Goal: Entertainment & Leisure: Consume media (video, audio)

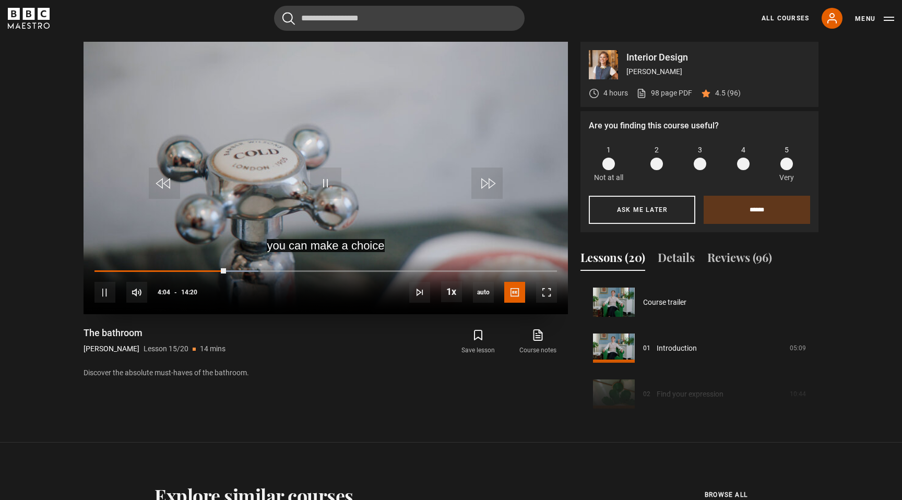
scroll to position [643, 0]
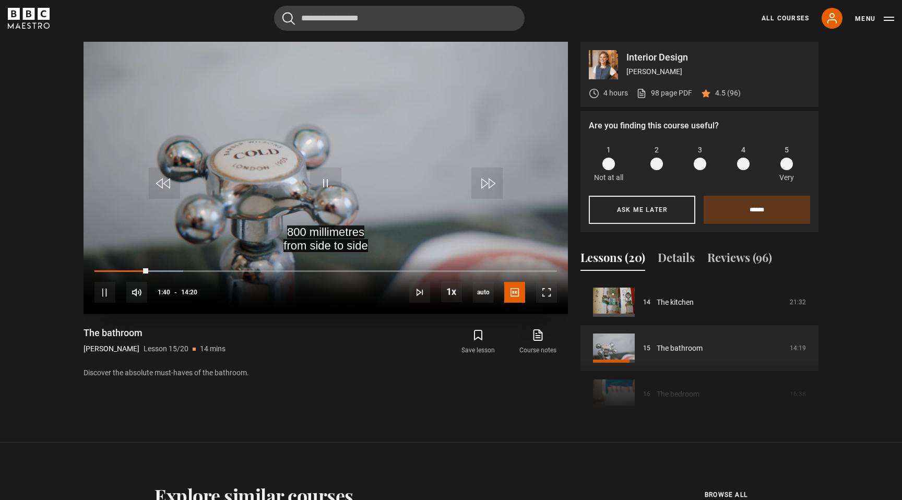
click at [462, 177] on video "Video Player" at bounding box center [325, 178] width 484 height 272
click at [180, 237] on video "Video Player" at bounding box center [325, 178] width 484 height 272
click at [317, 166] on video "Video Player" at bounding box center [325, 178] width 484 height 272
click at [405, 135] on video "Video Player" at bounding box center [325, 178] width 484 height 272
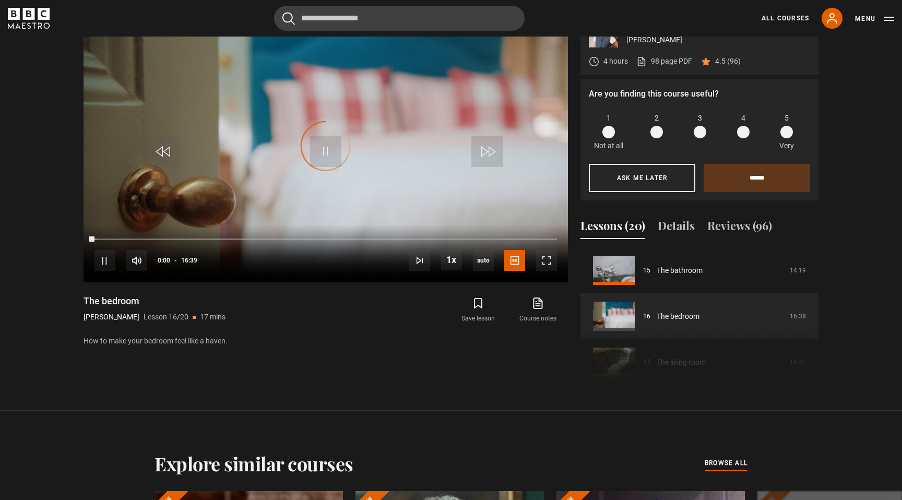
scroll to position [538, 0]
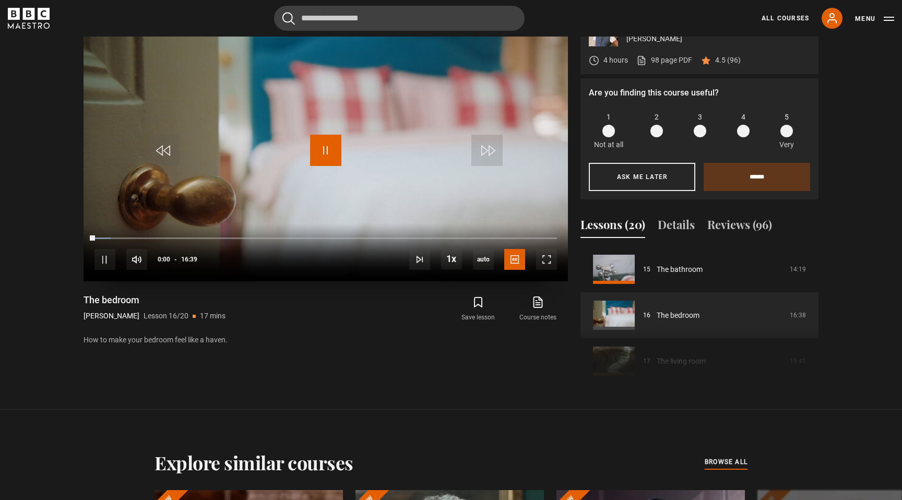
click at [314, 153] on span "Video Player" at bounding box center [325, 150] width 31 height 31
